Goal: Find specific page/section: Find specific page/section

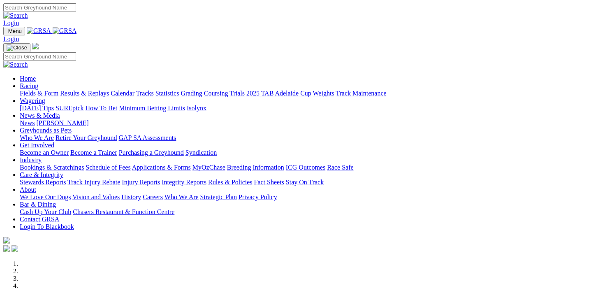
click at [134, 90] on link "Calendar" at bounding box center [123, 93] width 24 height 7
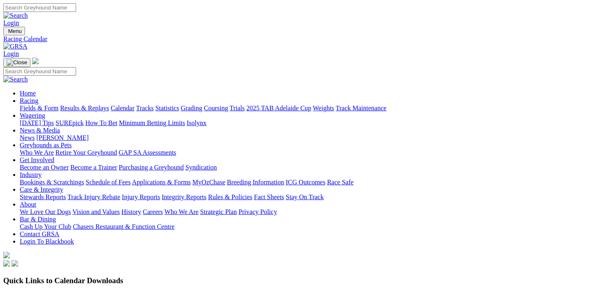
scroll to position [31, 0]
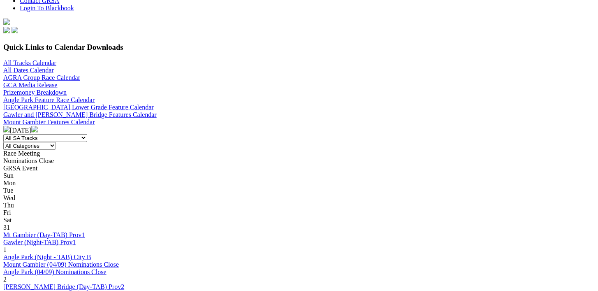
scroll to position [235, 0]
